Goal: Find specific page/section: Find specific page/section

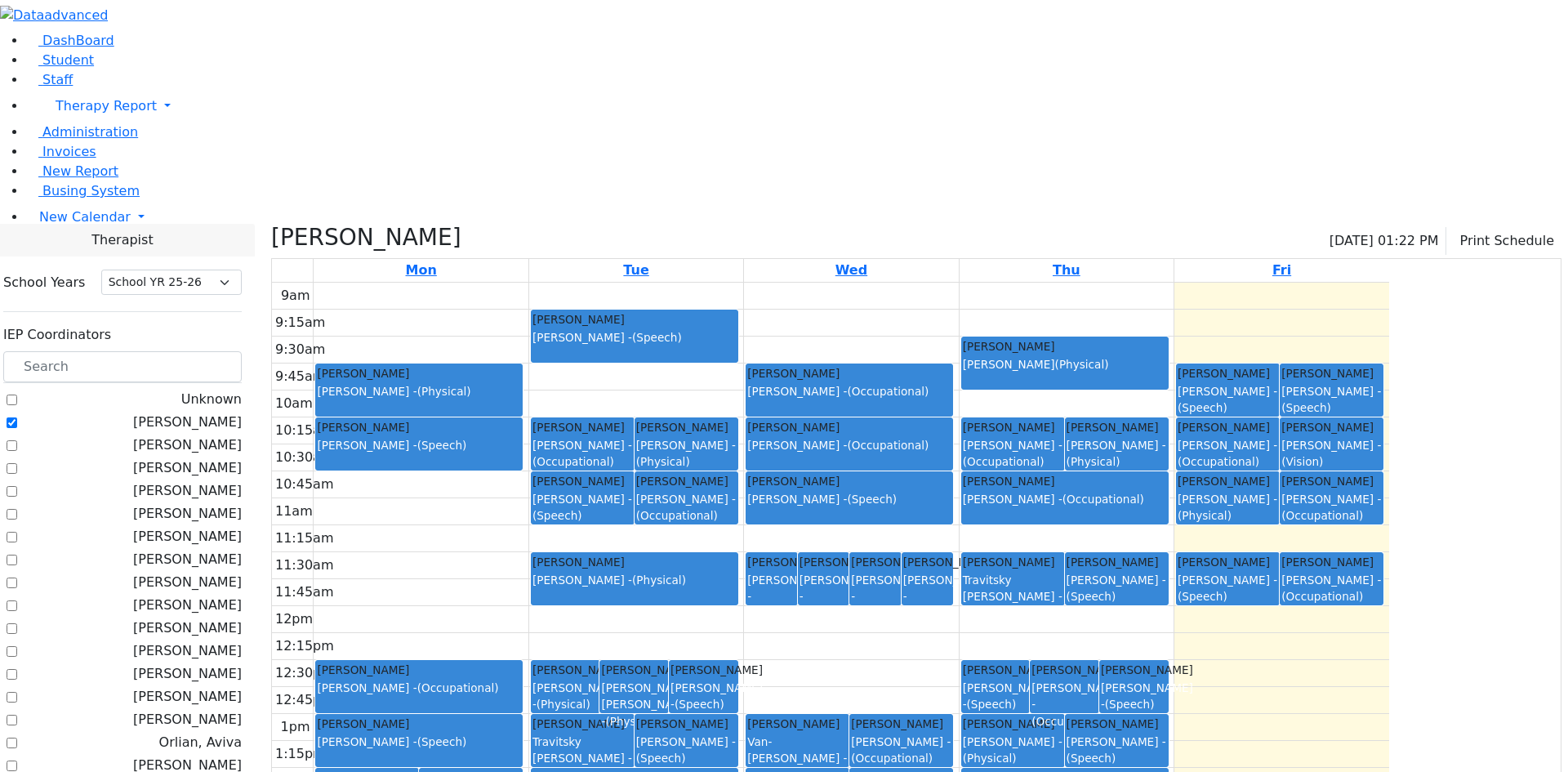
select select "212"
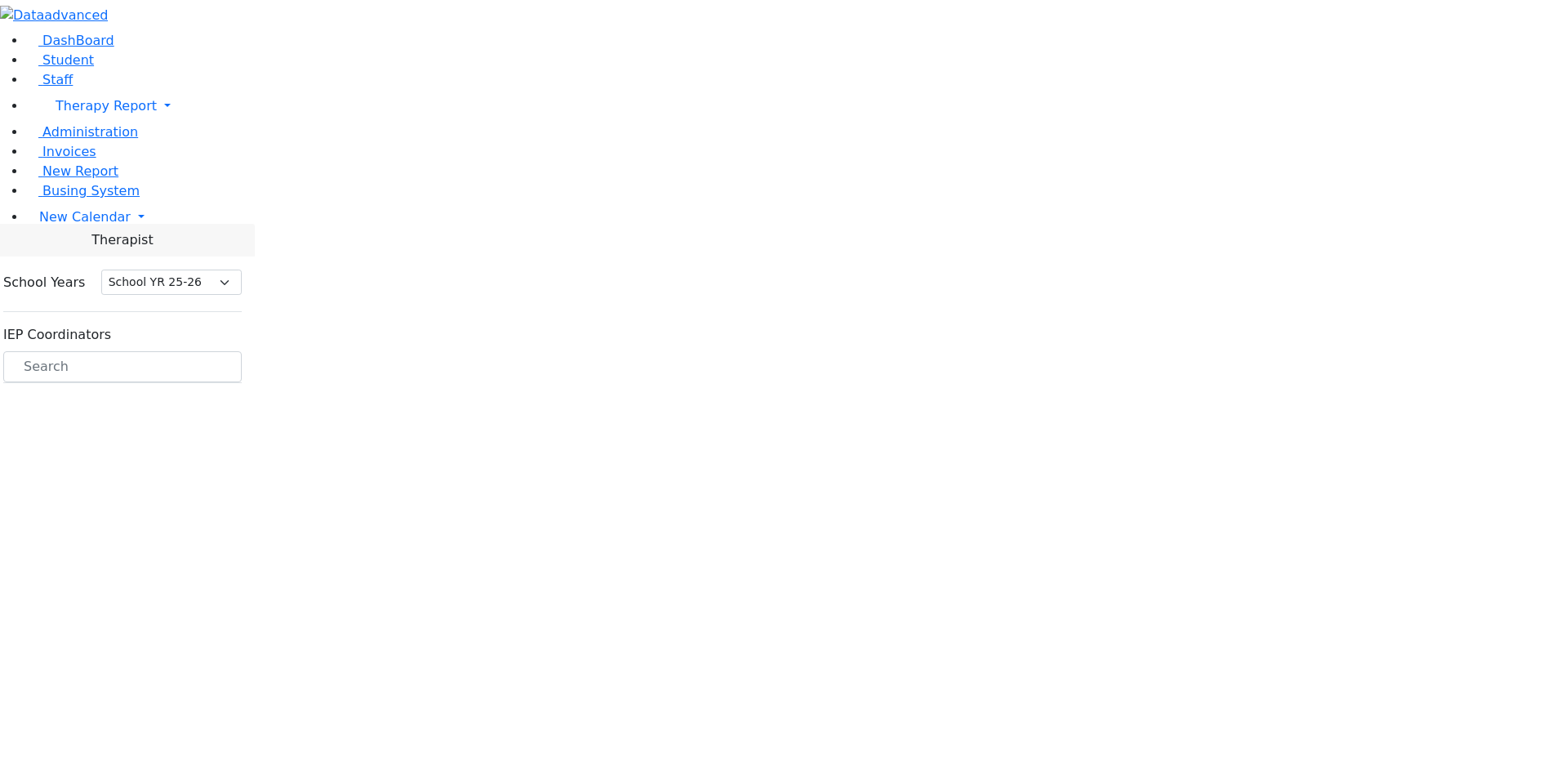
select select "212"
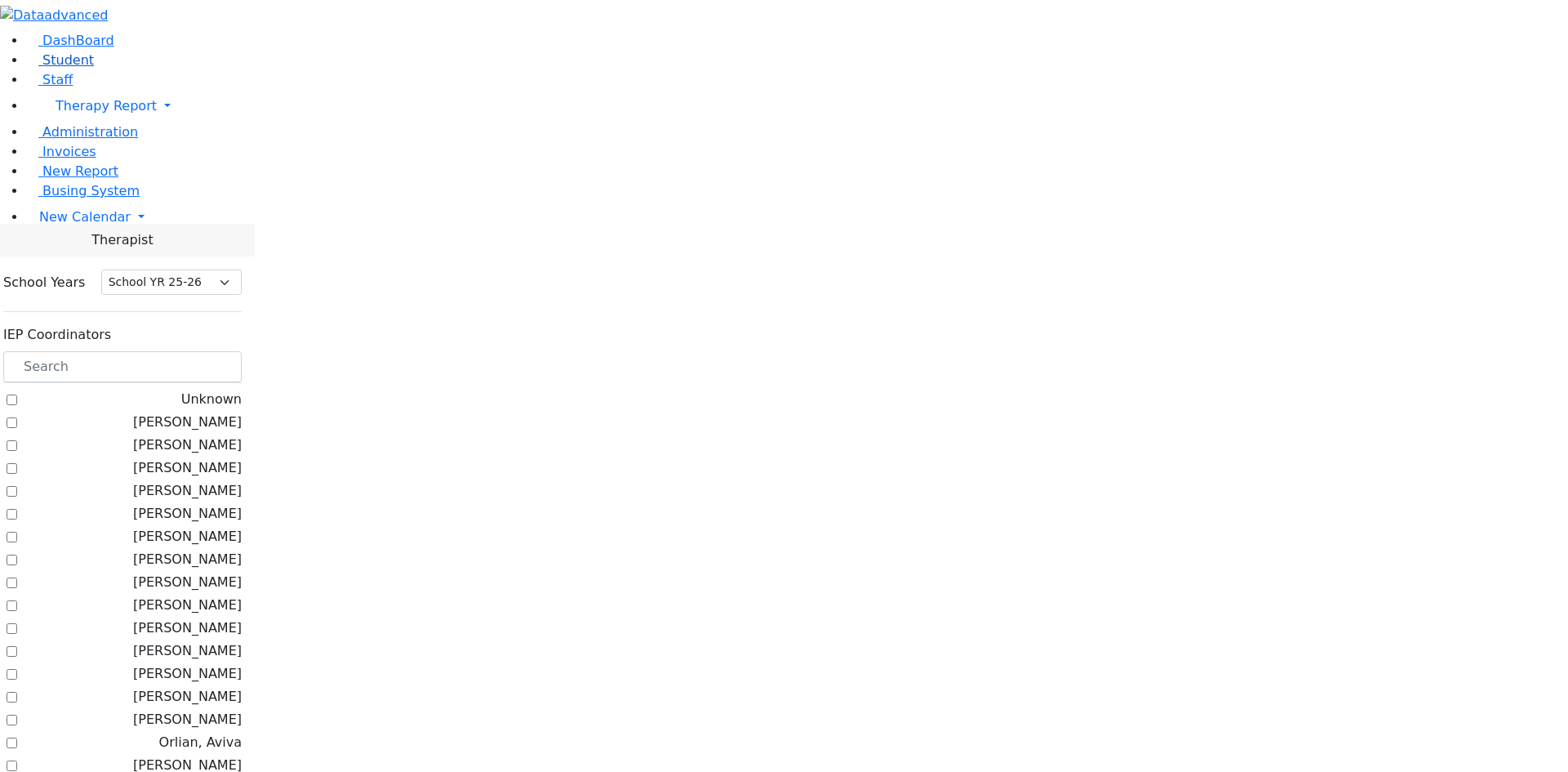
click at [75, 68] on span "Student" at bounding box center [68, 60] width 52 height 15
